Goal: Task Accomplishment & Management: Complete application form

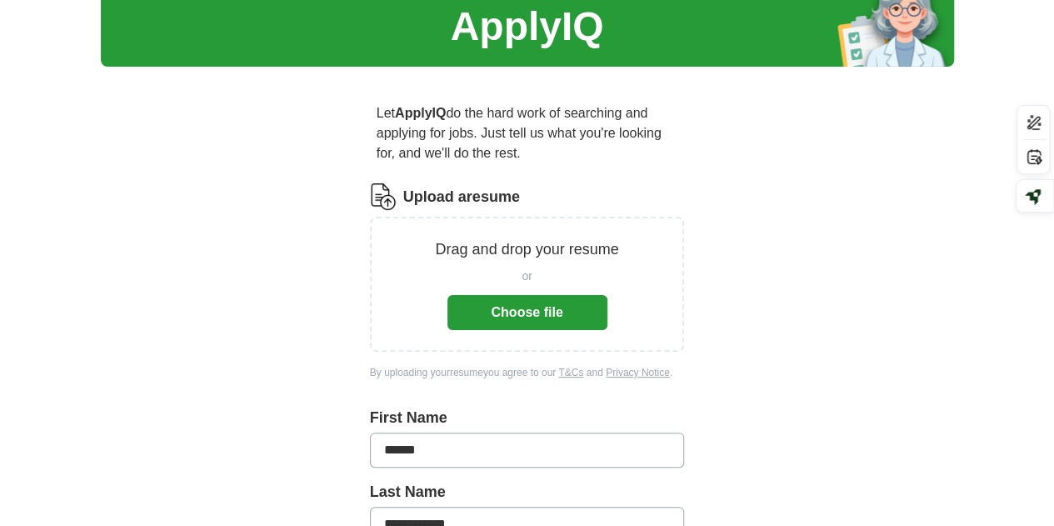
scroll to position [63, 0]
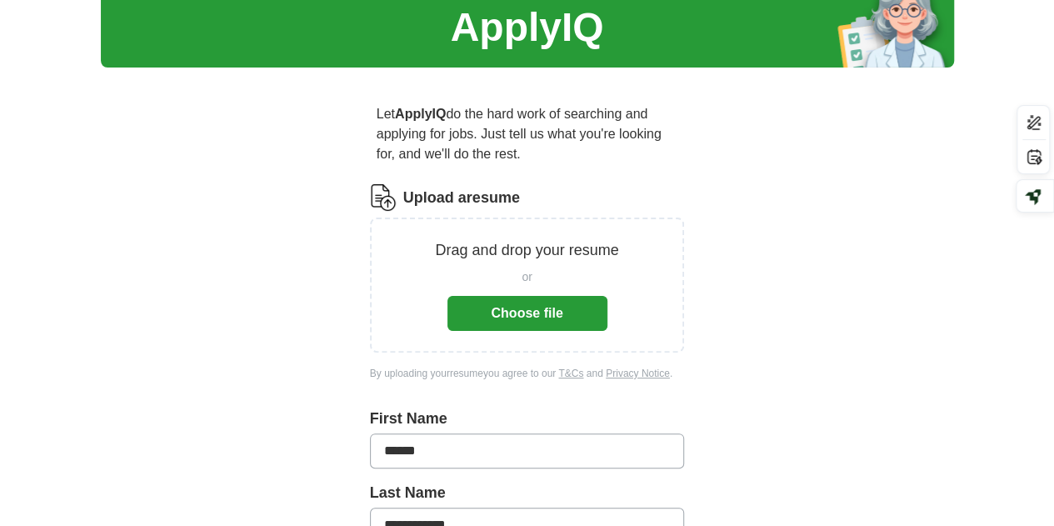
click at [541, 296] on button "Choose file" at bounding box center [527, 313] width 160 height 35
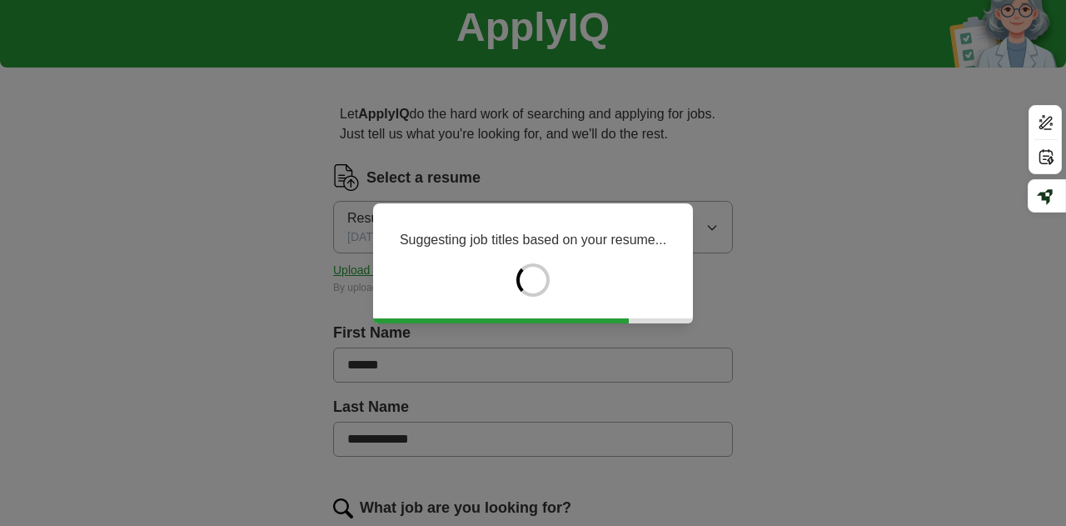
click at [300, 309] on div "Suggesting job titles based on your resume..." at bounding box center [533, 263] width 1066 height 526
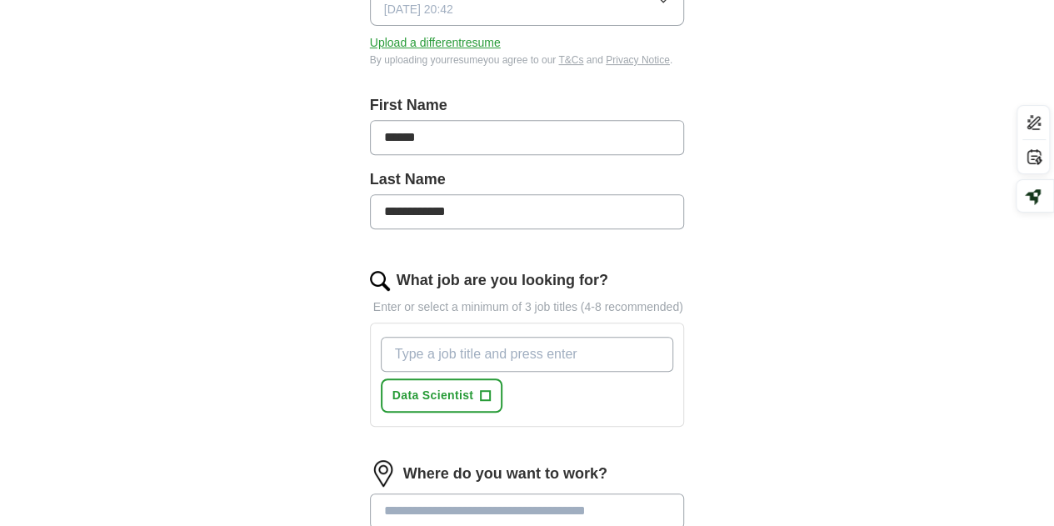
scroll to position [311, 0]
click at [423, 336] on input "What job are you looking for?" at bounding box center [527, 353] width 293 height 35
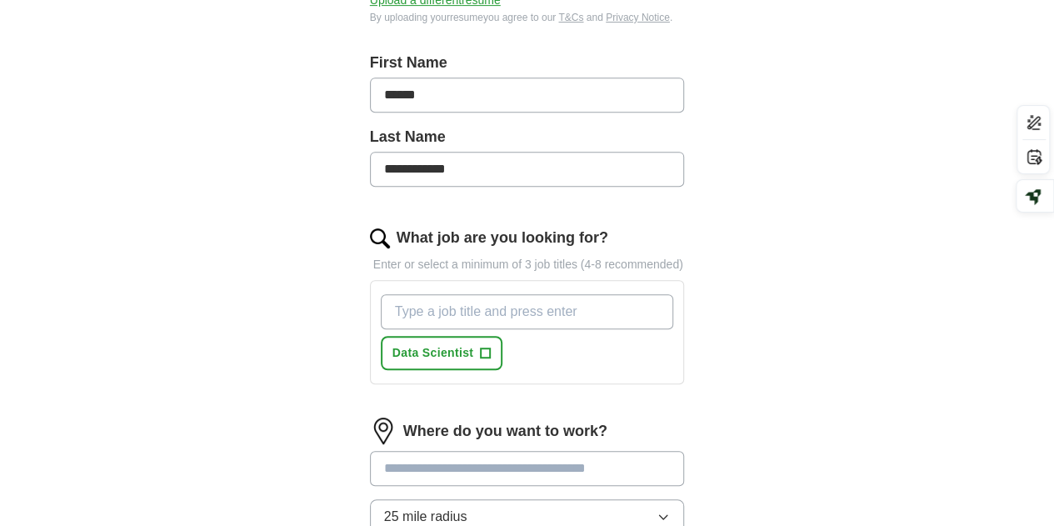
scroll to position [355, 0]
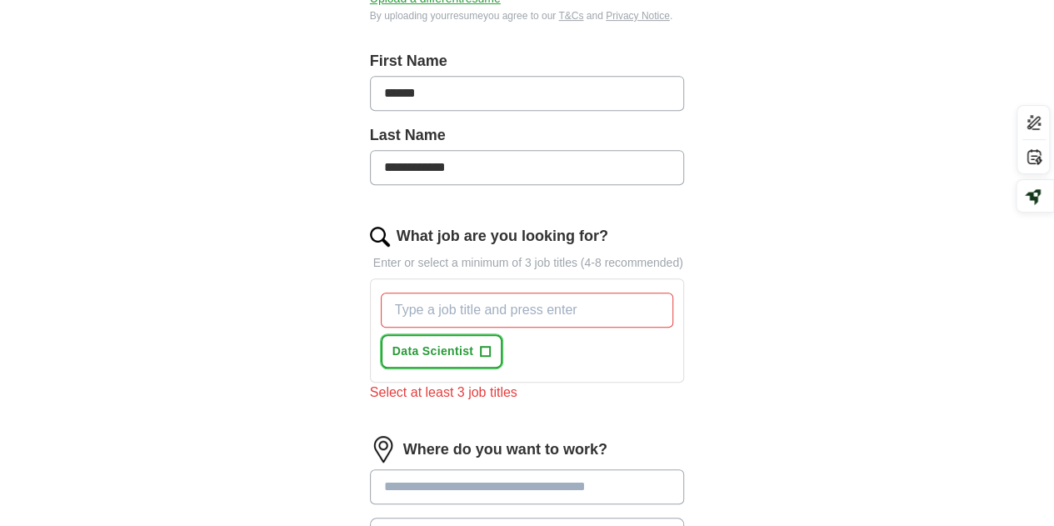
click at [392, 342] on span "Data Scientist" at bounding box center [433, 350] width 82 height 17
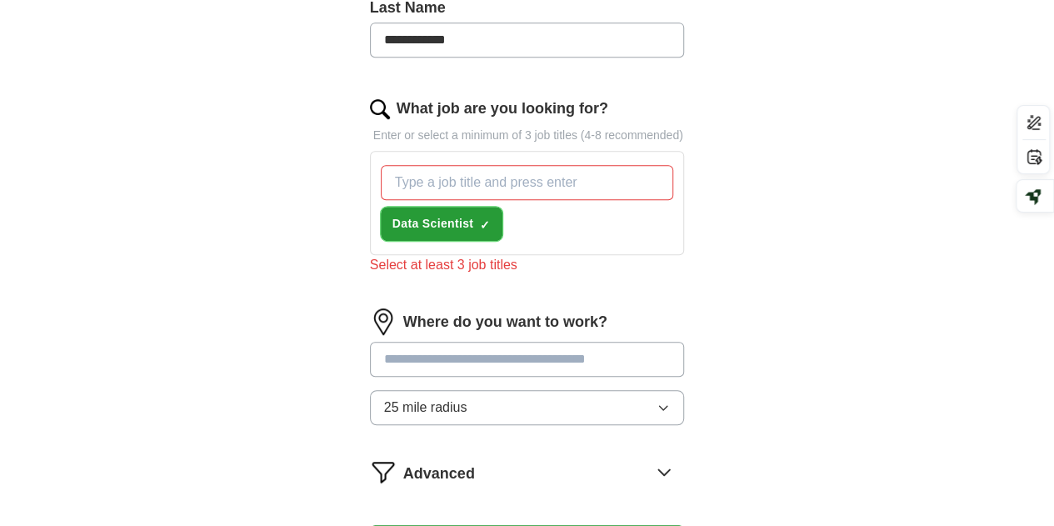
scroll to position [483, 0]
click at [381, 164] on input "What job are you looking for?" at bounding box center [527, 181] width 293 height 35
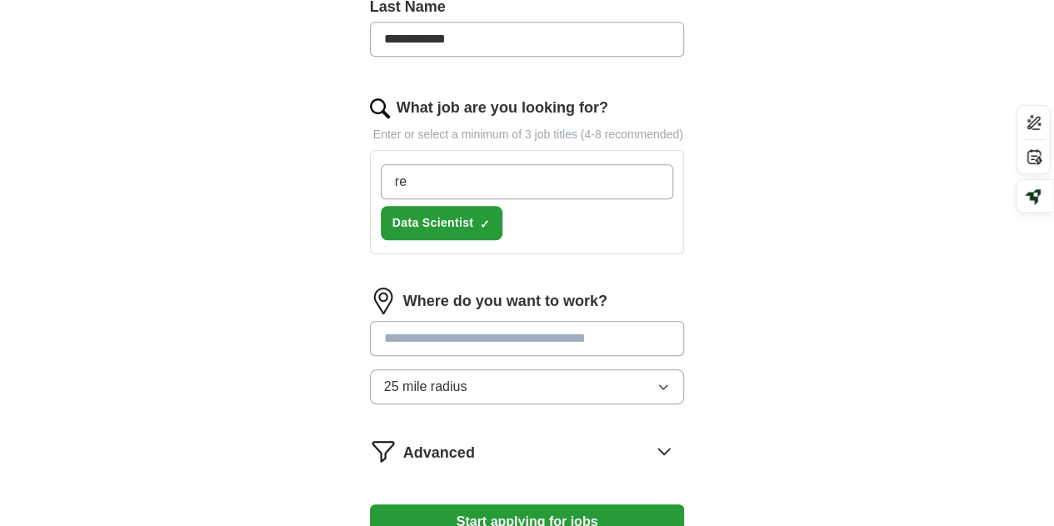
type input "r"
type input "Research analyst"
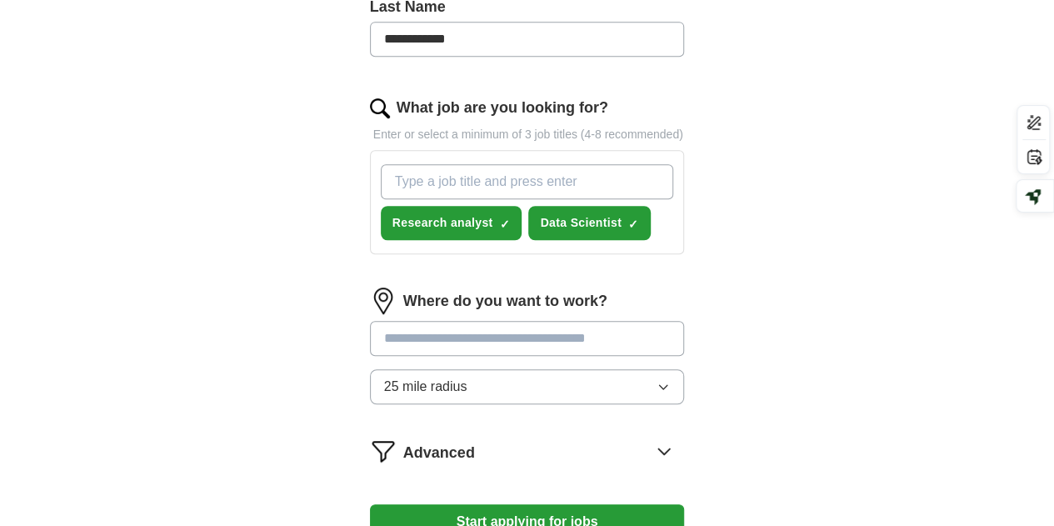
click at [393, 164] on input "What job are you looking for?" at bounding box center [527, 181] width 293 height 35
type input "Medical Infromatics"
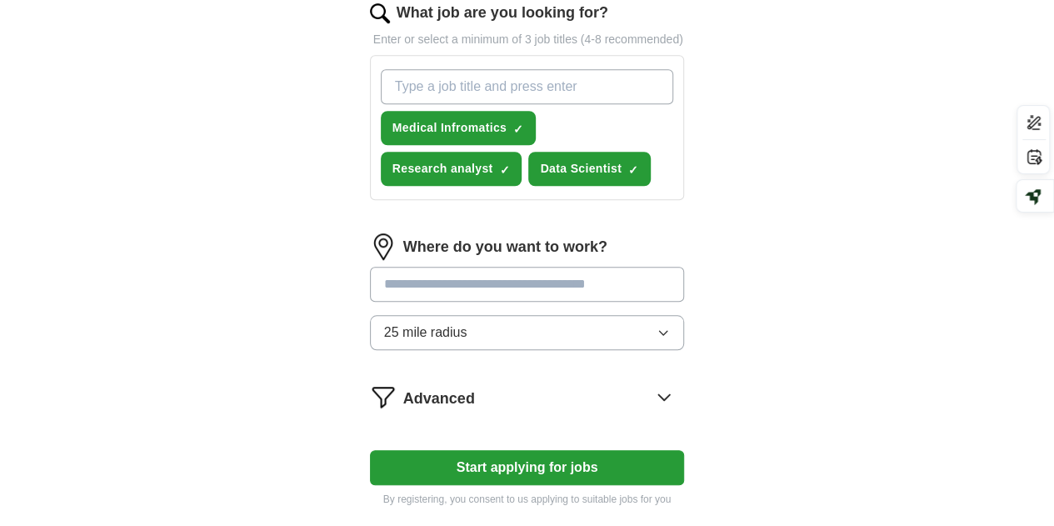
scroll to position [580, 0]
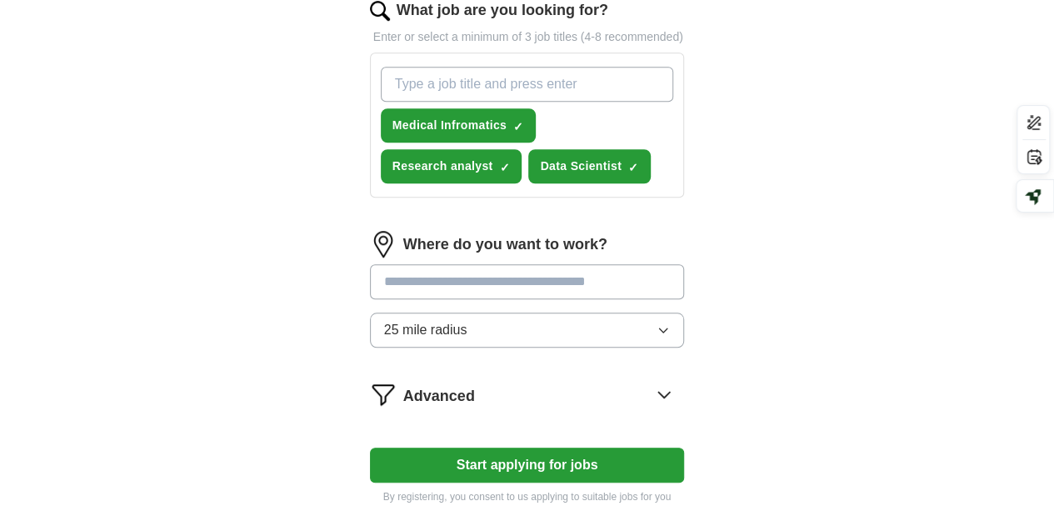
click at [481, 312] on button "25 mile radius" at bounding box center [527, 329] width 315 height 35
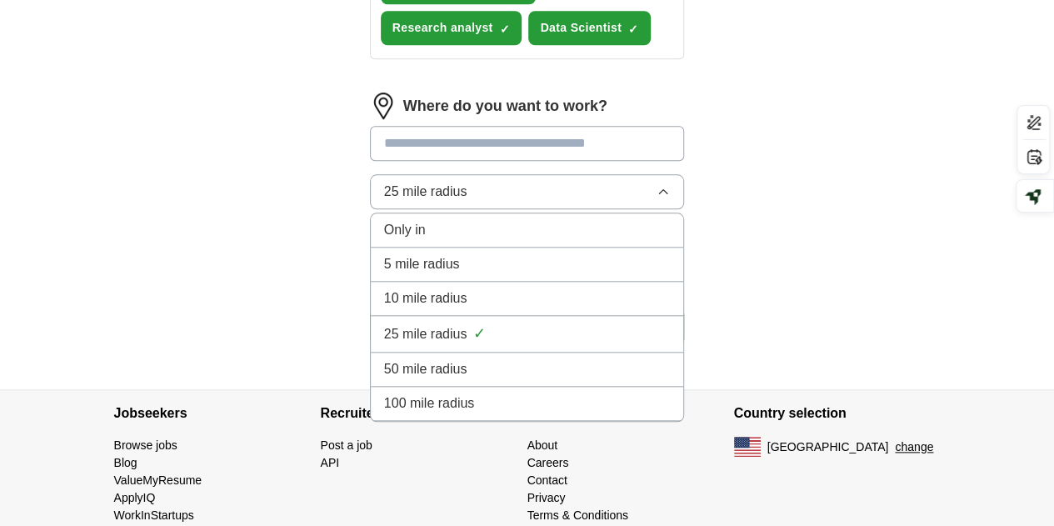
scroll to position [725, 0]
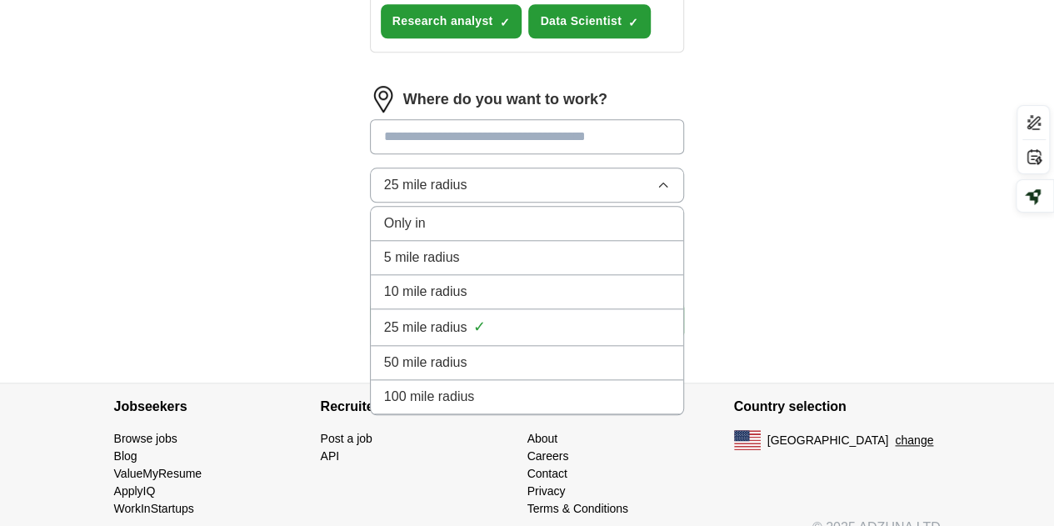
click at [452, 386] on div "100 mile radius" at bounding box center [527, 396] width 286 height 20
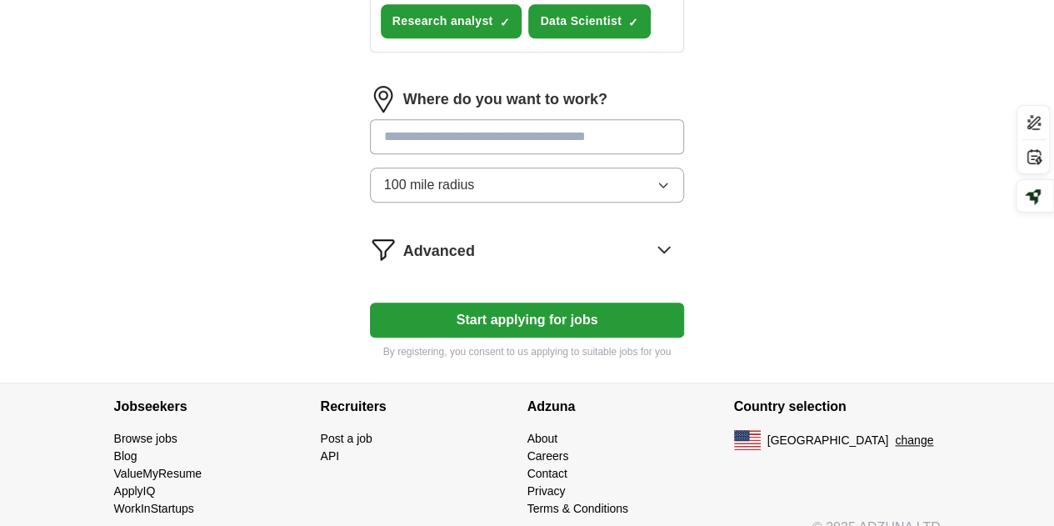
click at [425, 119] on input at bounding box center [527, 136] width 315 height 35
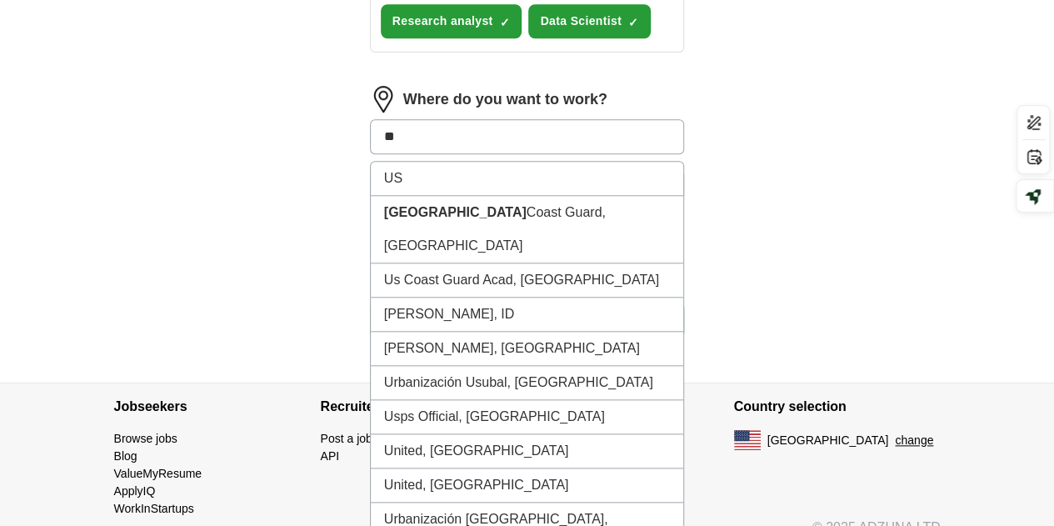
type input "*"
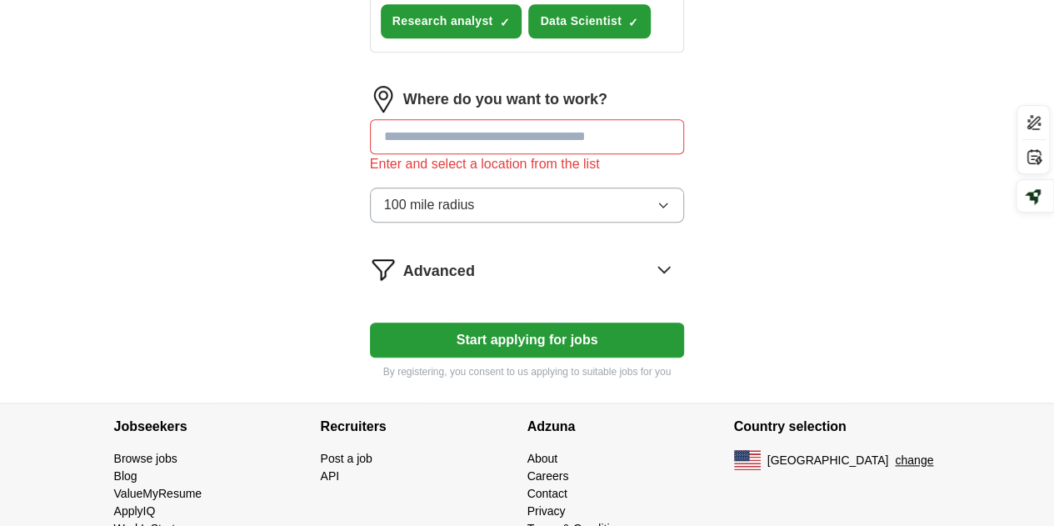
click at [436, 256] on div "Advanced" at bounding box center [543, 269] width 281 height 27
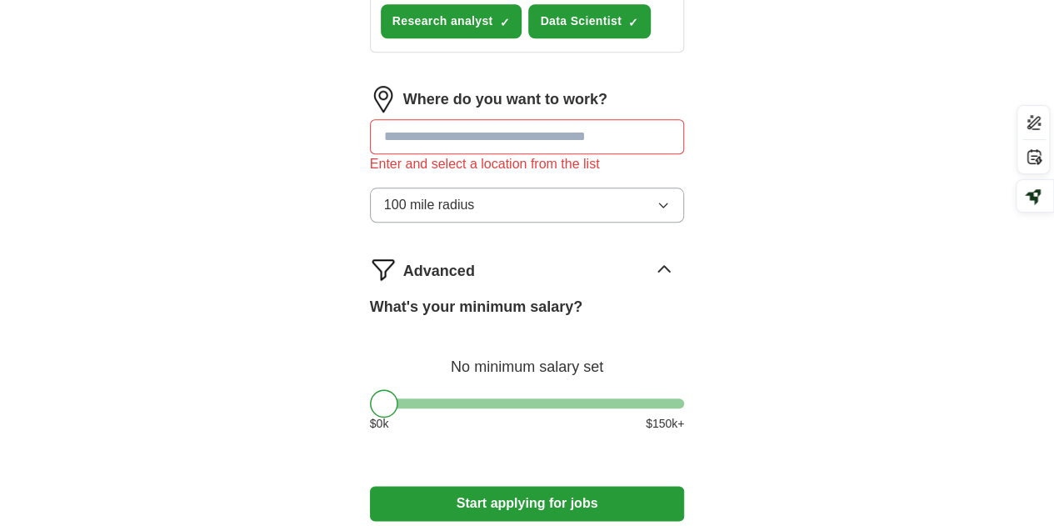
click at [373, 119] on input at bounding box center [527, 136] width 315 height 35
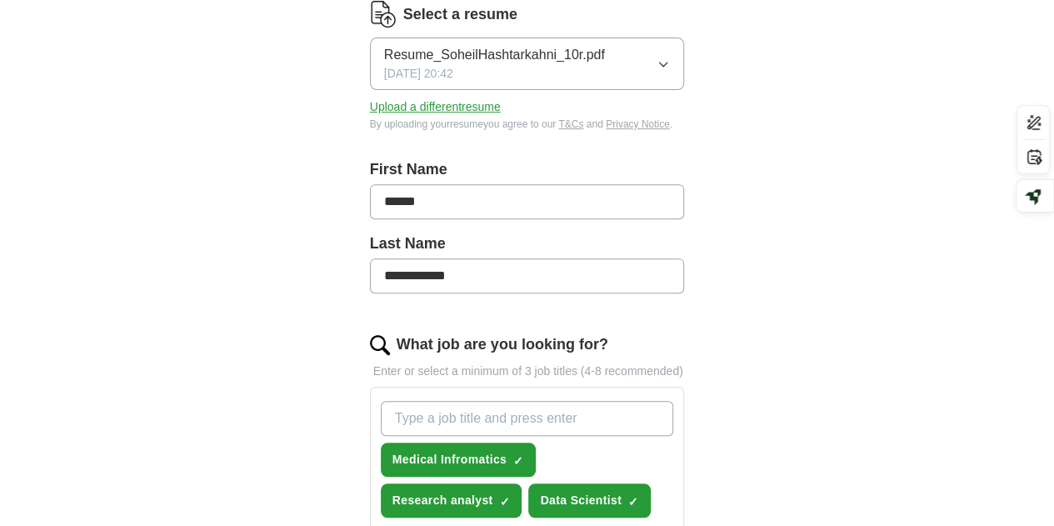
scroll to position [0, 0]
